Goal: Task Accomplishment & Management: Manage account settings

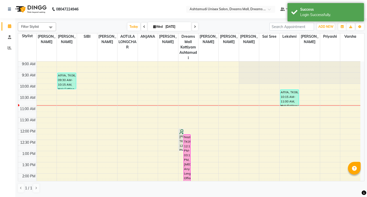
click at [140, 15] on nav "08047224946 Select Location × Ashtamudi Unisex Salon, Dreams Mall, Dreams Mall …" at bounding box center [183, 9] width 367 height 18
click at [253, 10] on input "text" at bounding box center [226, 9] width 74 height 5
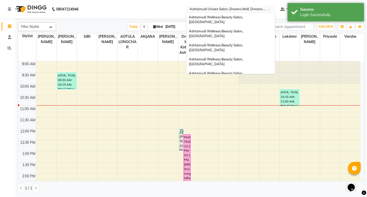
scroll to position [80, 0]
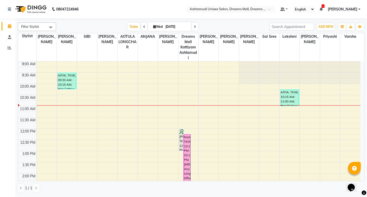
click at [169, 11] on nav "08047224946 Select Location × Ashtamudi Unisex Salon, Dreams Mall, Dreams Mall …" at bounding box center [183, 9] width 367 height 18
click at [354, 8] on span "[PERSON_NAME]" at bounding box center [343, 9] width 30 height 5
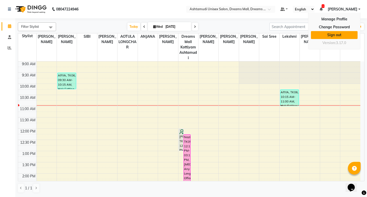
click at [334, 35] on link "Sign out" at bounding box center [334, 35] width 47 height 8
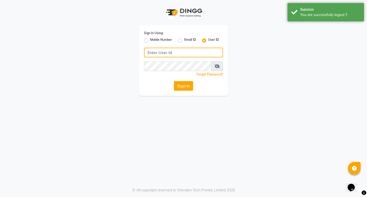
type input "9778691073"
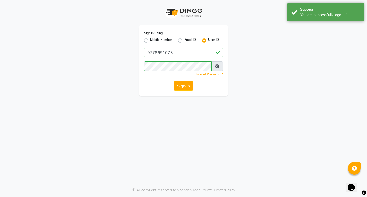
click at [160, 38] on label "Mobile Number" at bounding box center [161, 41] width 22 height 6
click at [154, 38] on input "Mobile Number" at bounding box center [151, 39] width 3 height 3
radio input "true"
radio input "false"
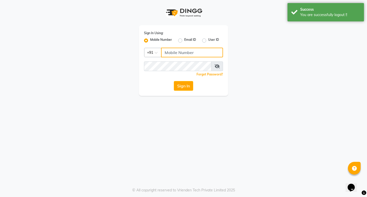
click at [175, 51] on input "Username" at bounding box center [192, 53] width 62 height 10
type input "7510977353"
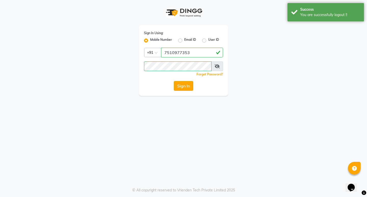
click at [182, 85] on button "Sign In" at bounding box center [183, 86] width 19 height 10
